Goal: Information Seeking & Learning: Learn about a topic

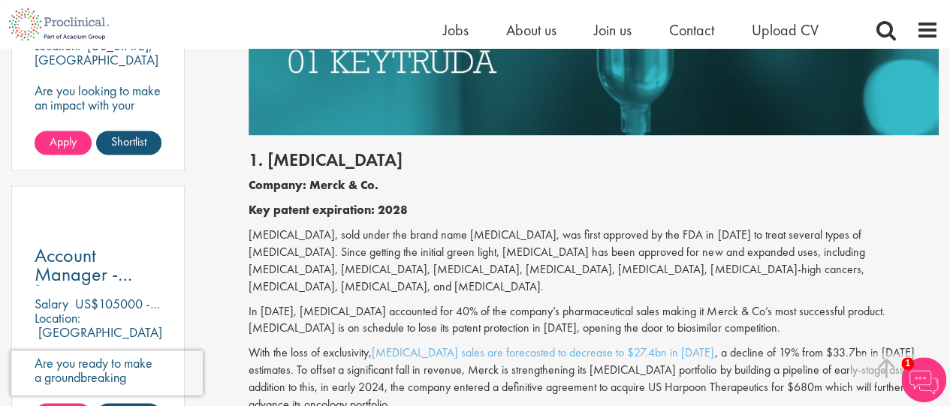
scroll to position [977, 0]
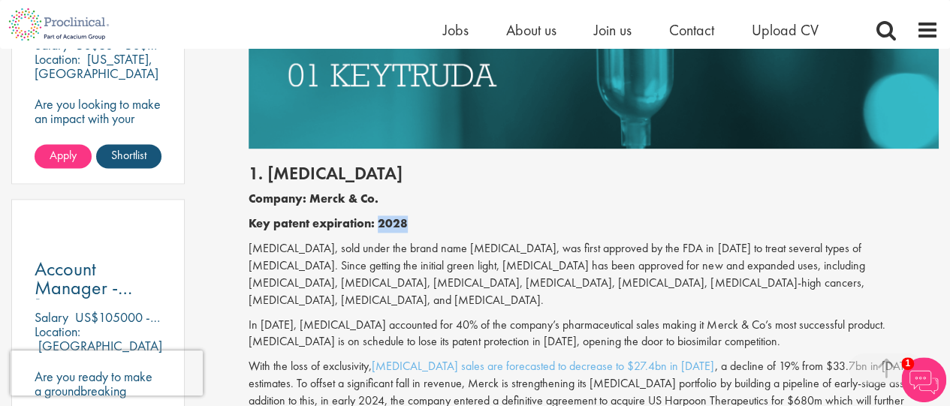
drag, startPoint x: 380, startPoint y: 222, endPoint x: 438, endPoint y: 224, distance: 57.9
click at [438, 224] on p "Key patent expiration: 2028" at bounding box center [594, 224] width 690 height 17
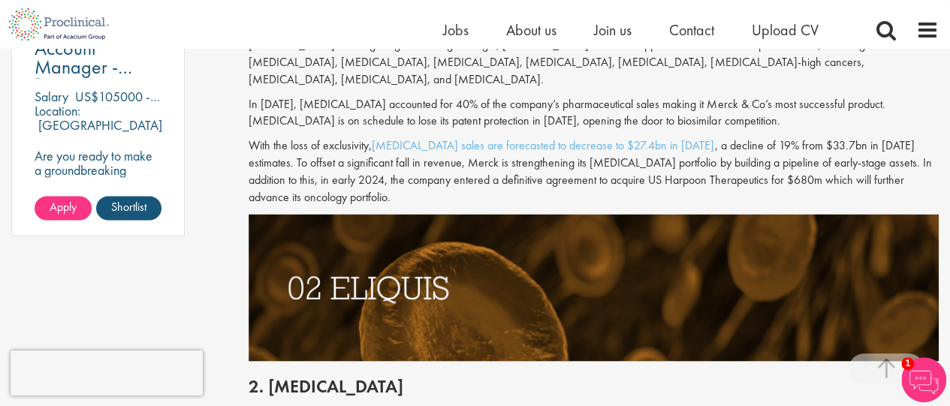
scroll to position [1136, 0]
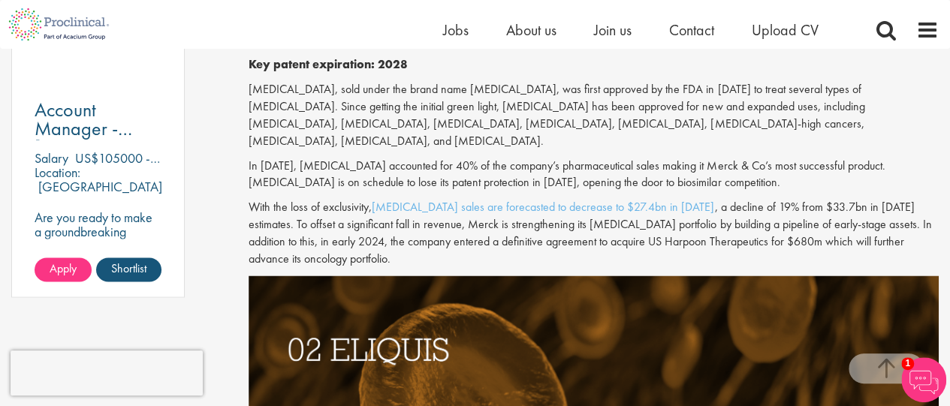
click at [434, 97] on p "[MEDICAL_DATA], sold under the brand name [MEDICAL_DATA], was first approved by…" at bounding box center [594, 115] width 690 height 68
drag, startPoint x: 660, startPoint y: 89, endPoint x: 351, endPoint y: 147, distance: 314.8
click at [351, 147] on p "[MEDICAL_DATA], sold under the brand name [MEDICAL_DATA], was first approved by…" at bounding box center [594, 115] width 690 height 68
click at [276, 162] on p "In [DATE], [MEDICAL_DATA] accounted for 40% of the company’s pharmaceutical sal…" at bounding box center [594, 175] width 690 height 35
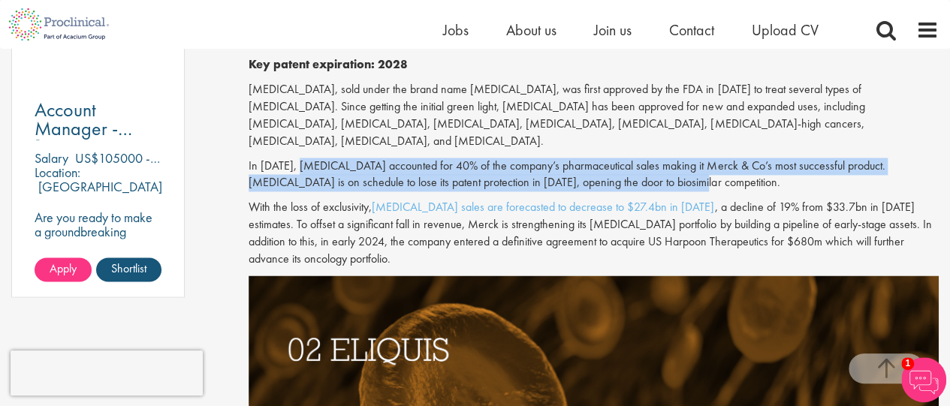
drag, startPoint x: 304, startPoint y: 166, endPoint x: 664, endPoint y: 180, distance: 360.2
click at [664, 180] on p "In [DATE], [MEDICAL_DATA] accounted for 40% of the company’s pharmaceutical sal…" at bounding box center [594, 175] width 690 height 35
click at [375, 164] on p "In [DATE], [MEDICAL_DATA] accounted for 40% of the company’s pharmaceutical sal…" at bounding box center [594, 175] width 690 height 35
click at [398, 166] on p "In [DATE], [MEDICAL_DATA] accounted for 40% of the company’s pharmaceutical sal…" at bounding box center [594, 175] width 690 height 35
drag, startPoint x: 405, startPoint y: 164, endPoint x: 675, endPoint y: 185, distance: 270.6
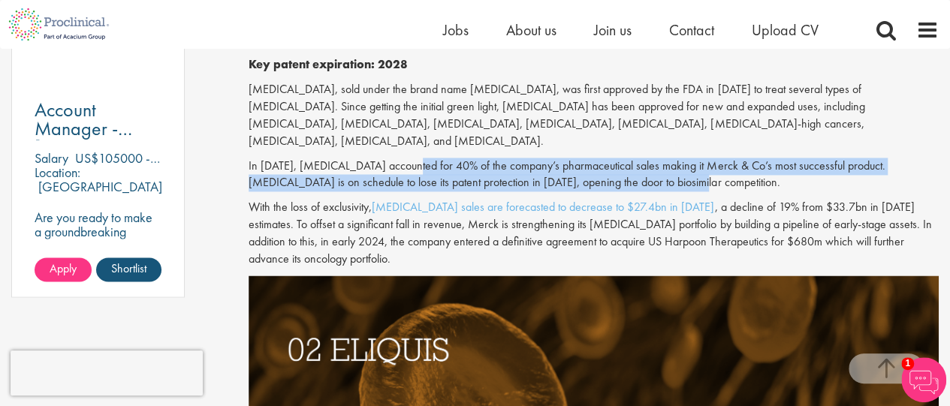
click at [675, 185] on p "In [DATE], [MEDICAL_DATA] accounted for 40% of the company’s pharmaceutical sal…" at bounding box center [594, 175] width 690 height 35
click at [509, 190] on p "In [DATE], [MEDICAL_DATA] accounted for 40% of the company’s pharmaceutical sal…" at bounding box center [594, 175] width 690 height 35
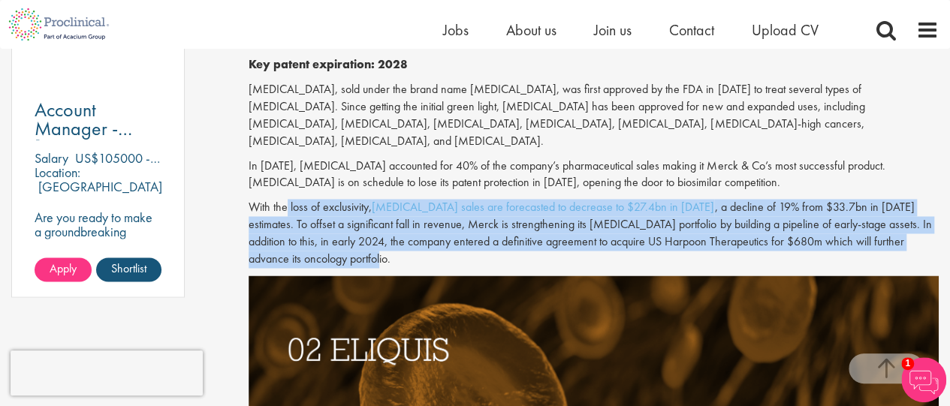
drag, startPoint x: 329, startPoint y: 207, endPoint x: 661, endPoint y: 253, distance: 335.3
click at [661, 253] on p "With the loss of exclusivity, [MEDICAL_DATA] sales are forecasted to decrease t…" at bounding box center [594, 233] width 690 height 68
click at [720, 231] on p "With the loss of exclusivity, [MEDICAL_DATA] sales are forecasted to decrease t…" at bounding box center [594, 233] width 690 height 68
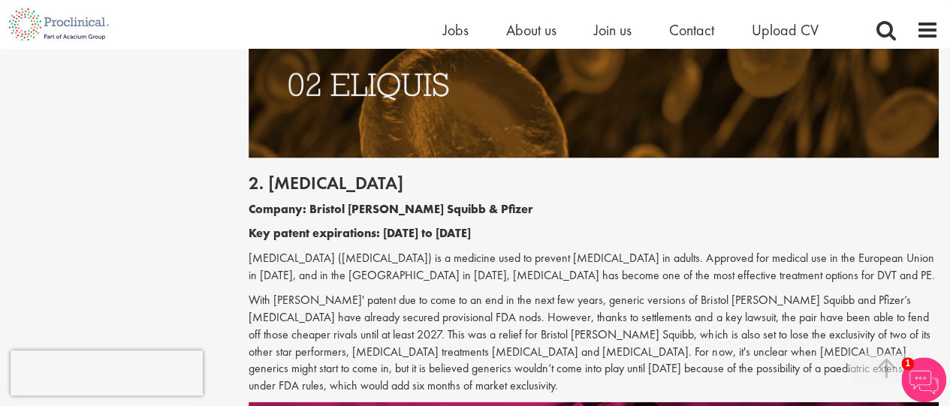
scroll to position [1226, 0]
